Goal: Task Accomplishment & Management: Manage account settings

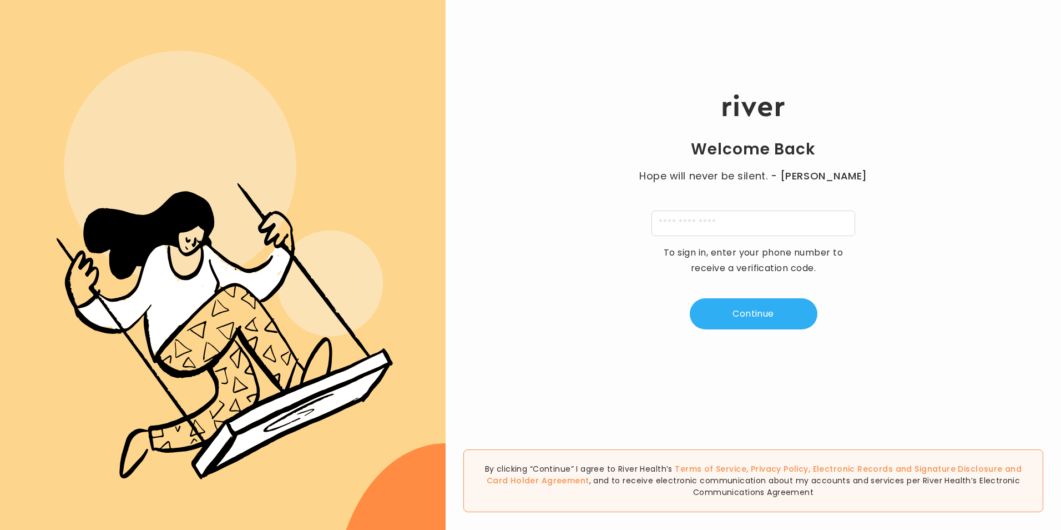
click at [764, 209] on div "Welcome Back Hope will never be silent. - [PERSON_NAME] To sign in, enter your …" at bounding box center [754, 212] width 616 height 318
click at [763, 220] on input "tel" at bounding box center [754, 223] width 204 height 26
type input "**********"
type input "*"
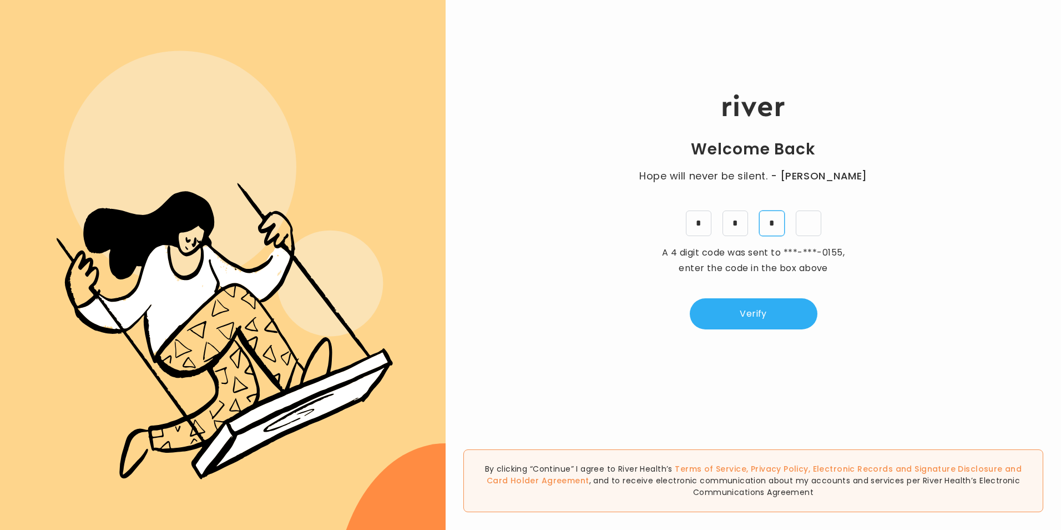
type input "*"
click at [758, 314] on button "Verify" at bounding box center [754, 313] width 128 height 31
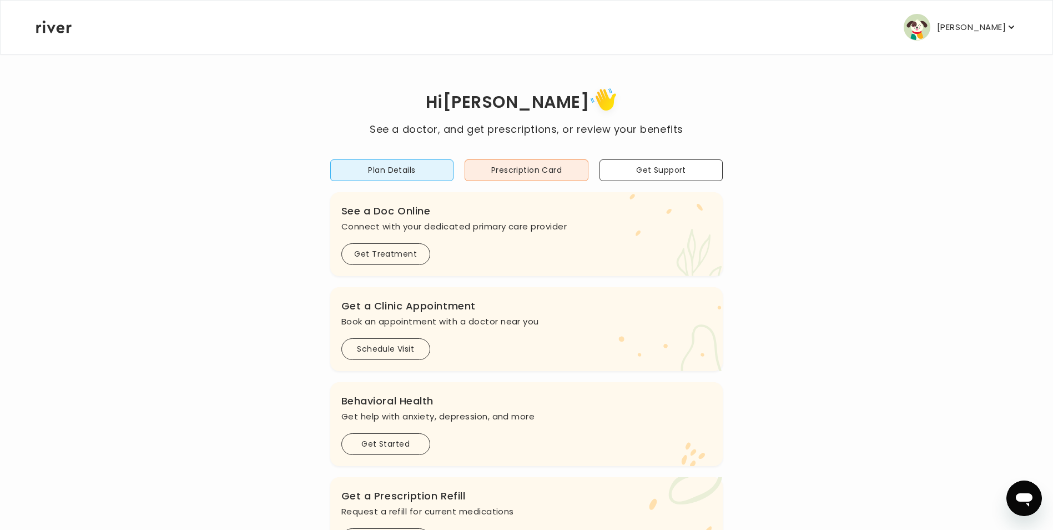
click at [998, 27] on p "[PERSON_NAME]" at bounding box center [971, 27] width 69 height 16
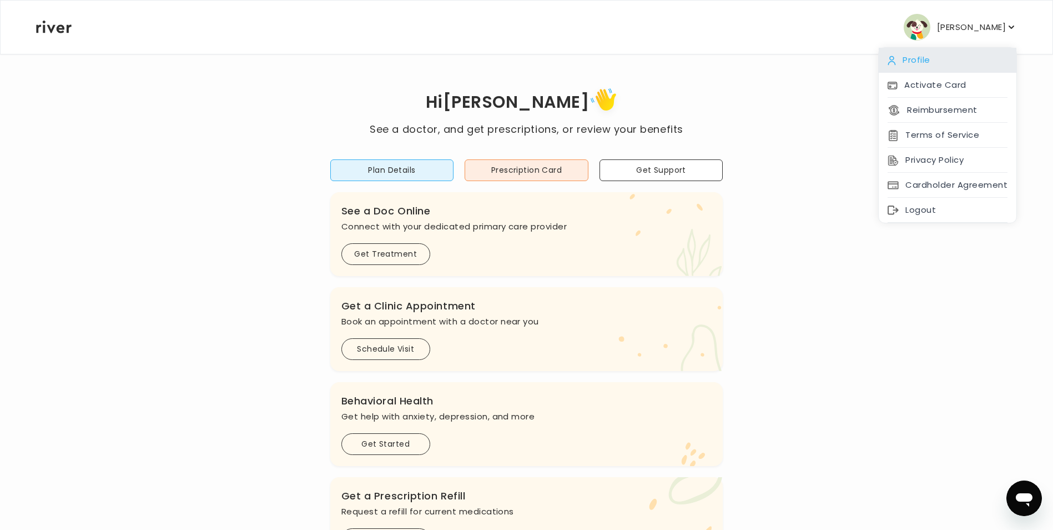
click at [928, 61] on div "Profile" at bounding box center [948, 60] width 138 height 25
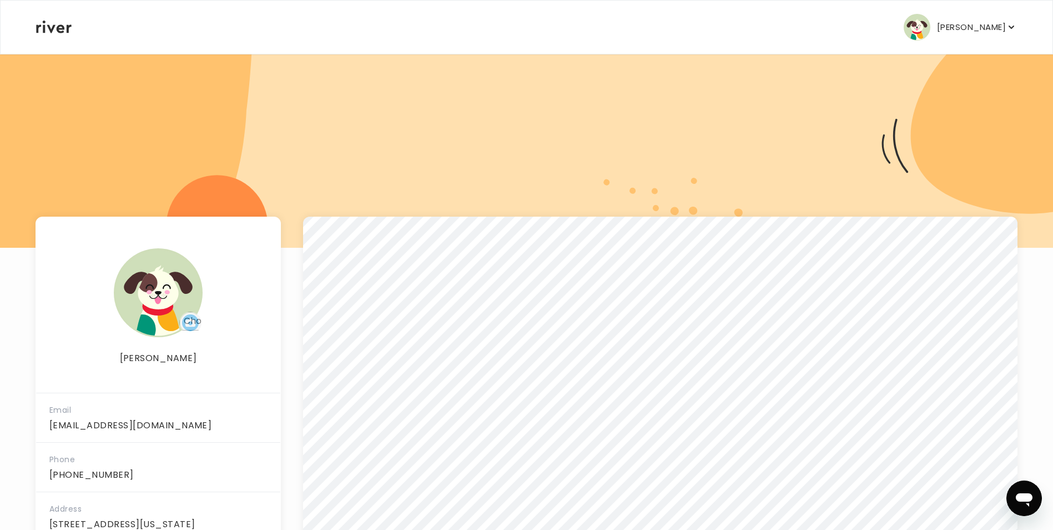
click at [978, 27] on p "[PERSON_NAME]" at bounding box center [971, 27] width 69 height 16
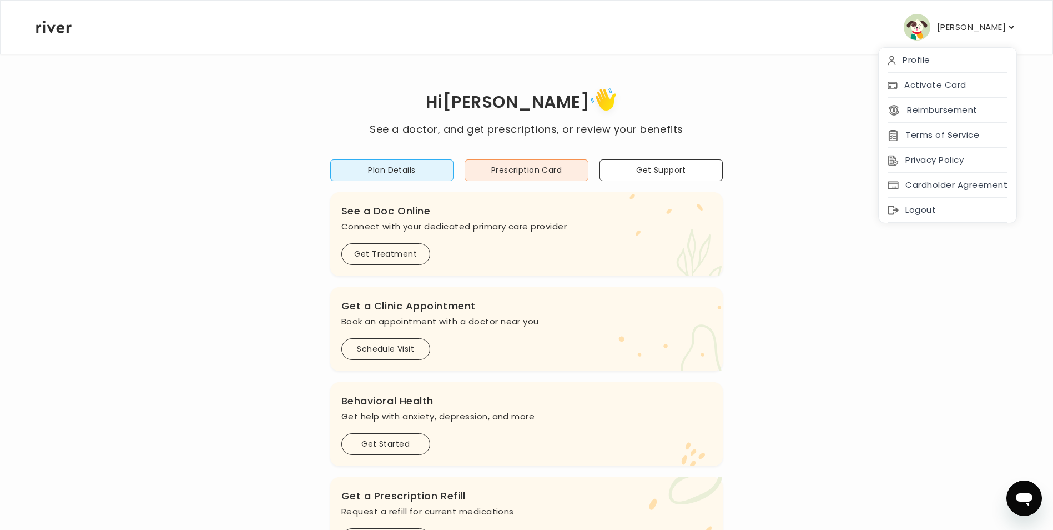
click at [1000, 362] on div "Hi [PERSON_NAME] See a doctor, and get prescriptions, or review your benefits P…" at bounding box center [527, 369] width 982 height 571
click at [985, 27] on p "[PERSON_NAME]" at bounding box center [971, 27] width 69 height 16
click at [940, 207] on div "Logout" at bounding box center [948, 210] width 138 height 25
